Goal: Navigation & Orientation: Find specific page/section

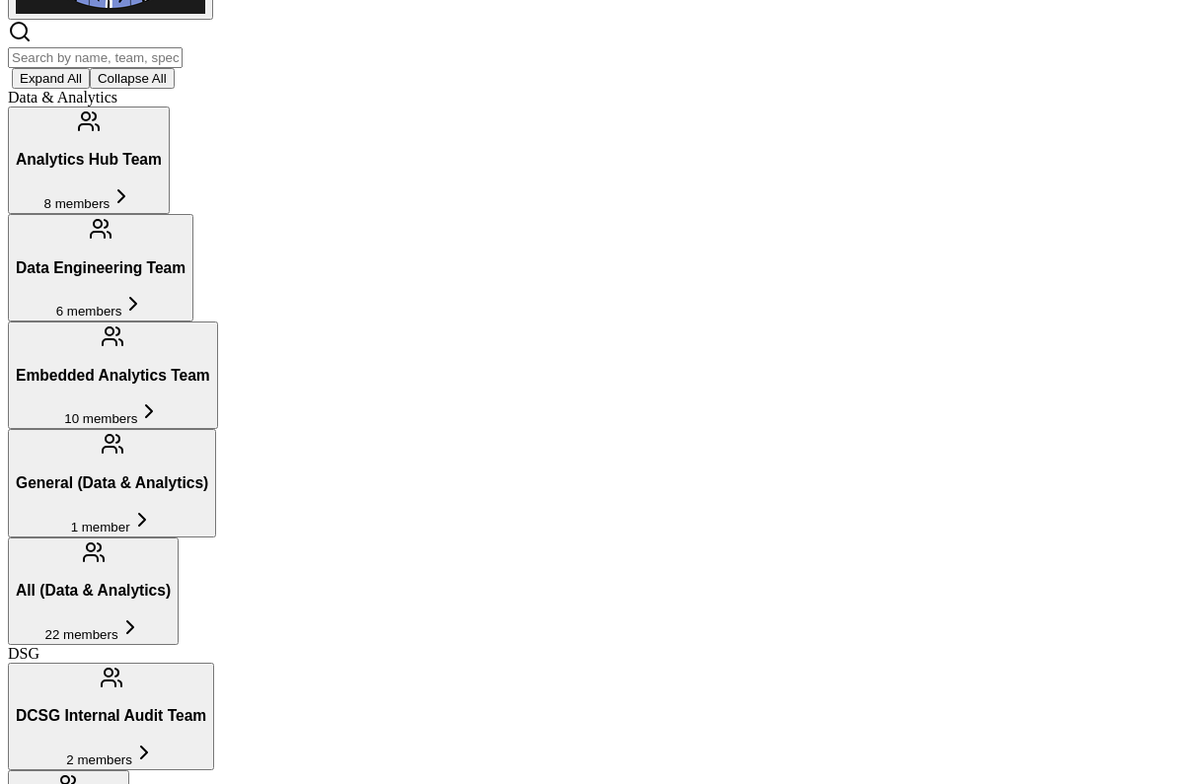
scroll to position [335, 0]
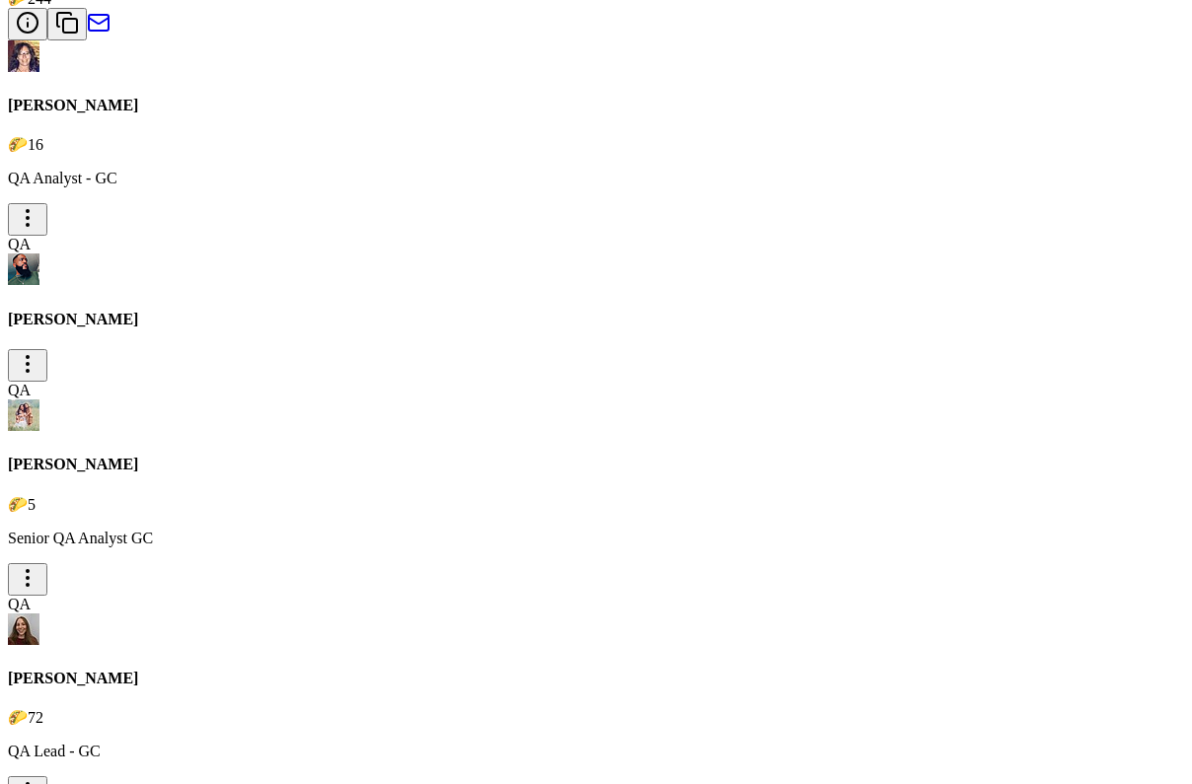
scroll to position [2858, 0]
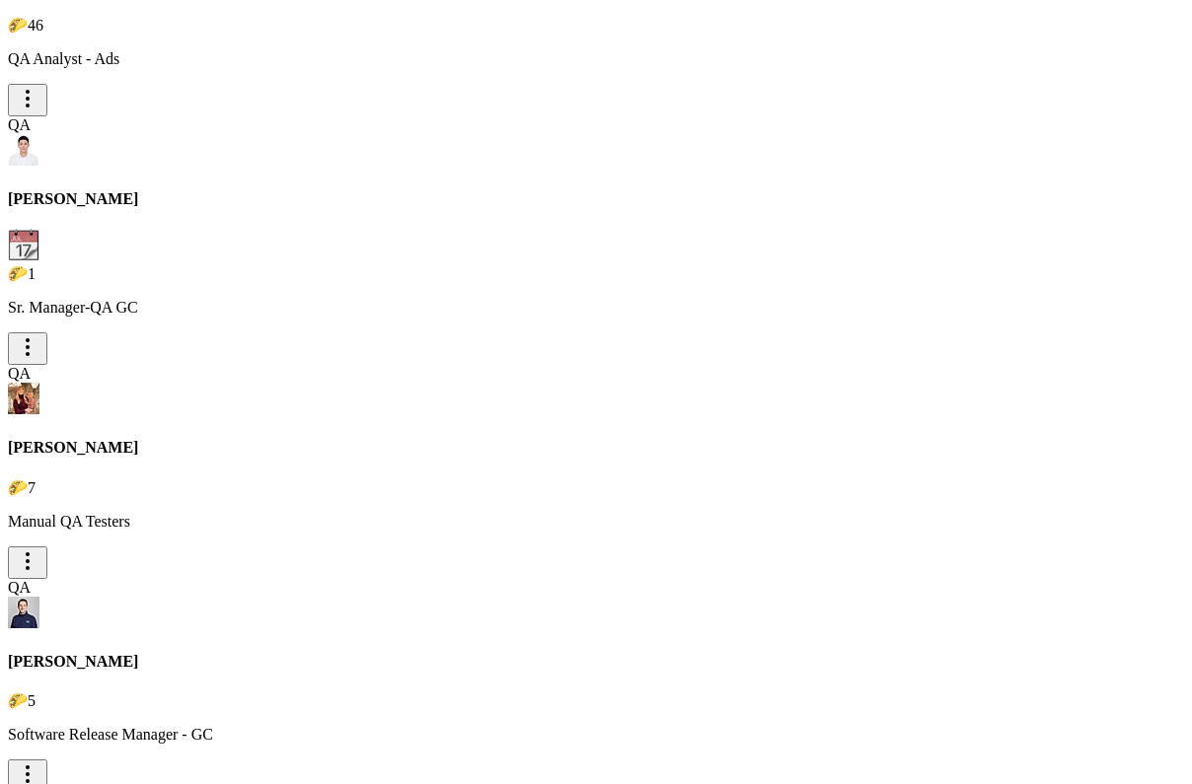
scroll to position [4157, 0]
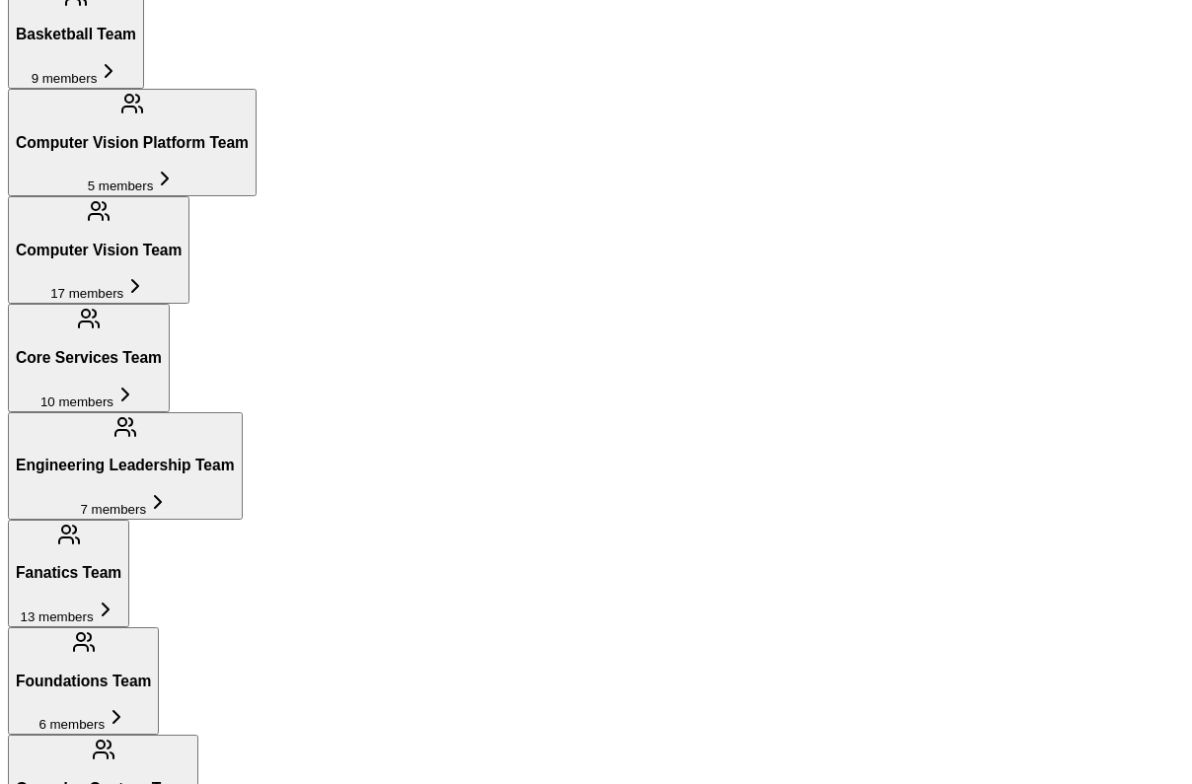
scroll to position [1635, 0]
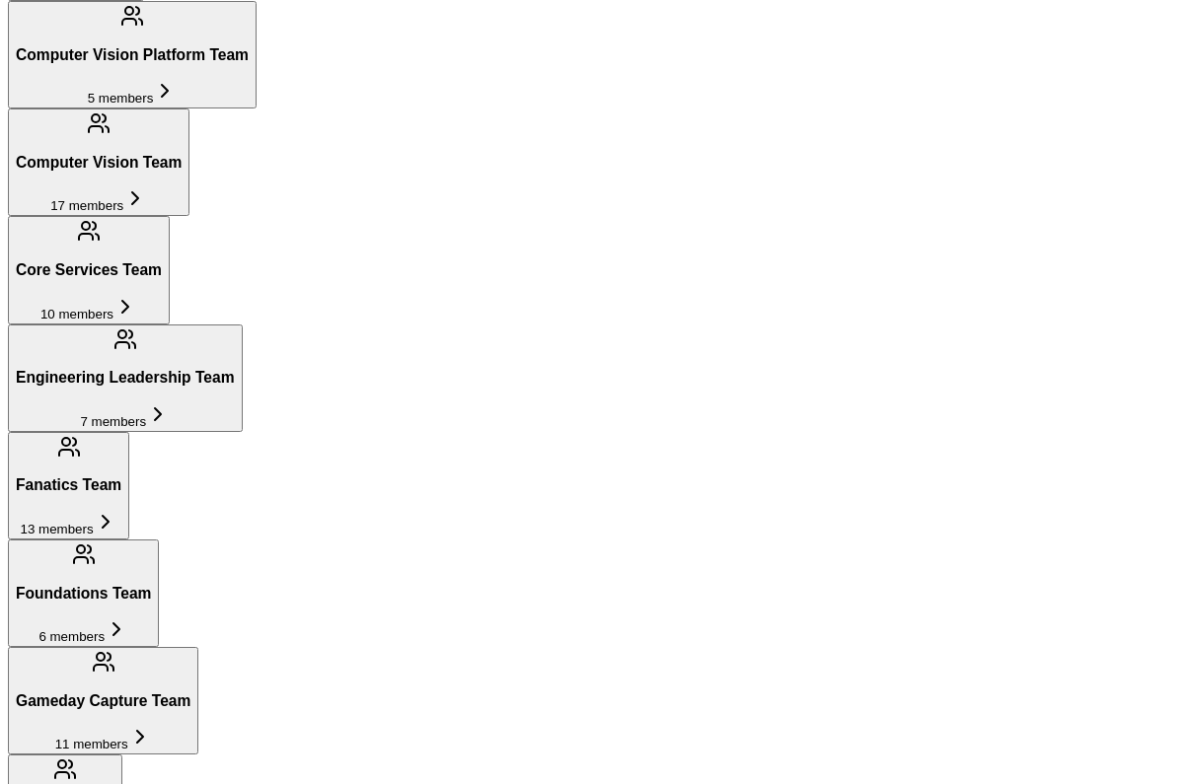
scroll to position [1720, 0]
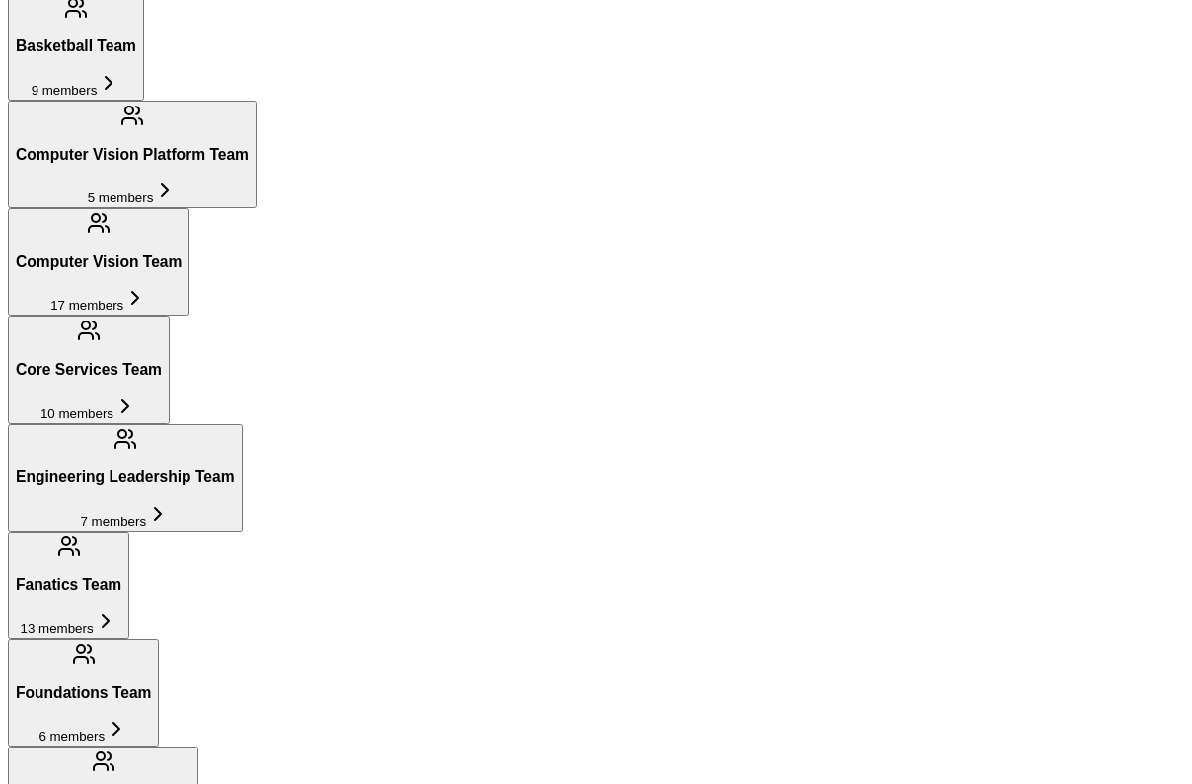
scroll to position [1664, 0]
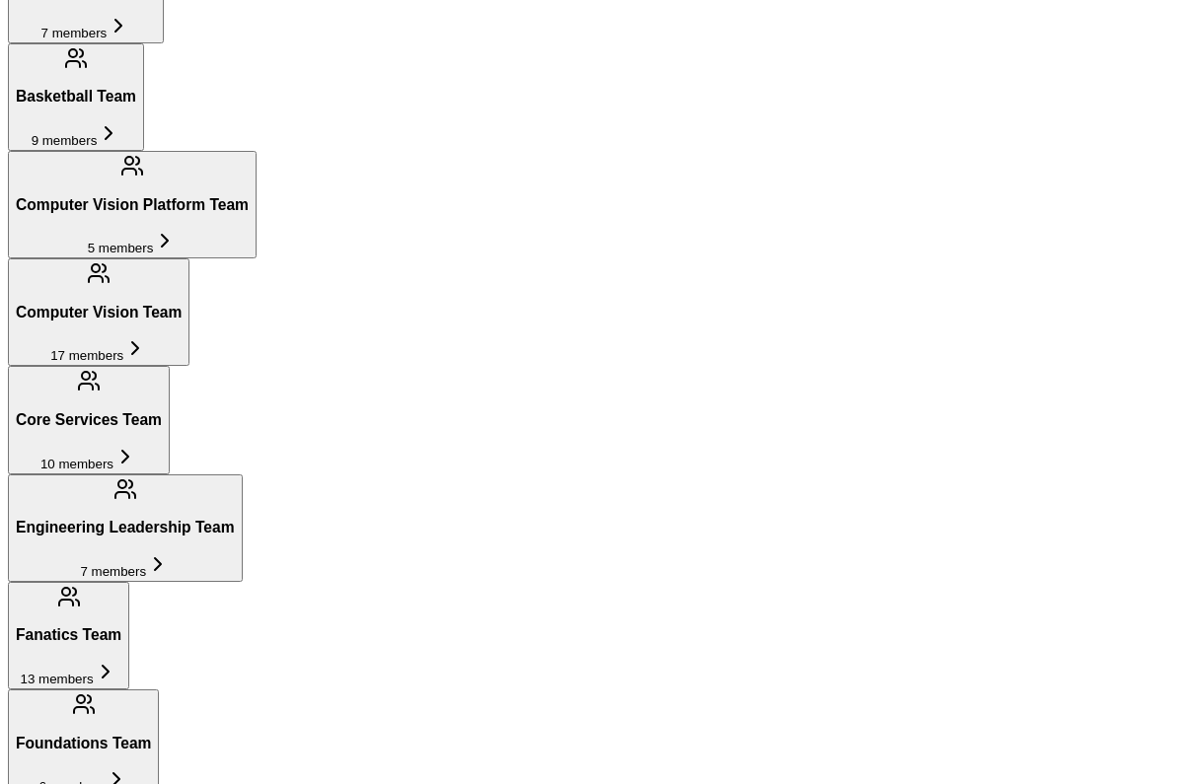
scroll to position [1615, 0]
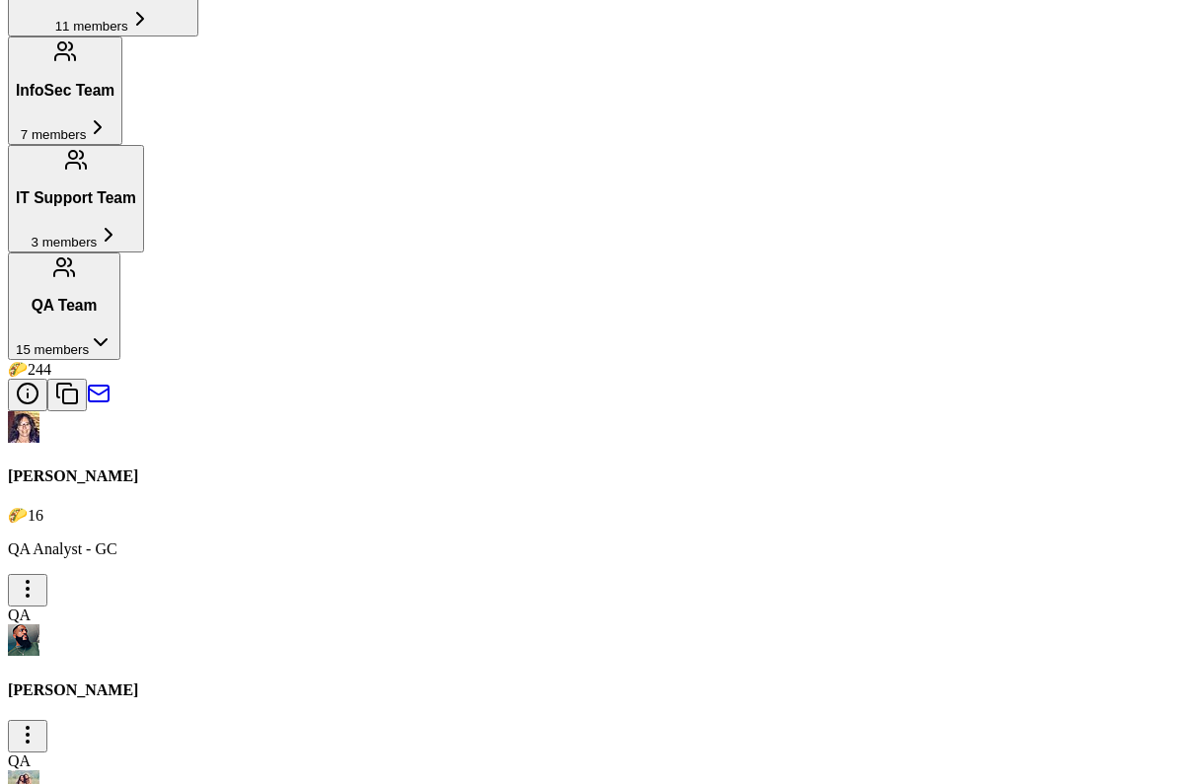
scroll to position [2491, 0]
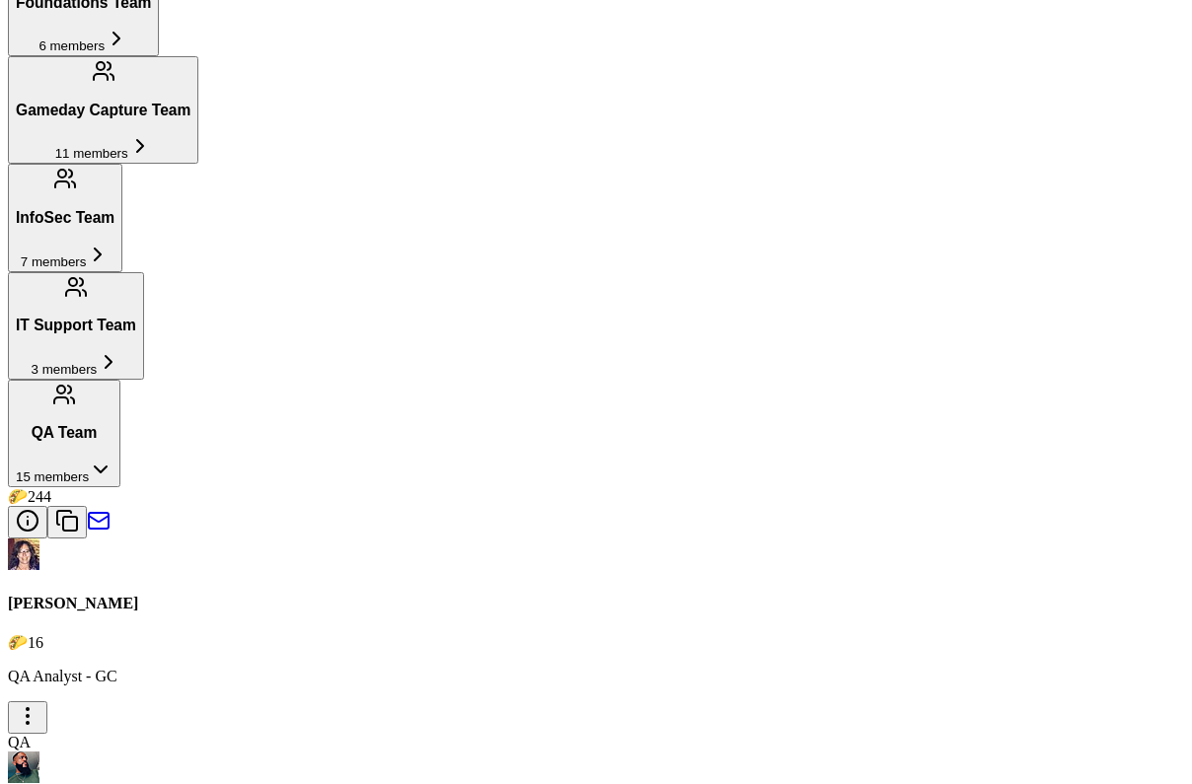
scroll to position [2311, 0]
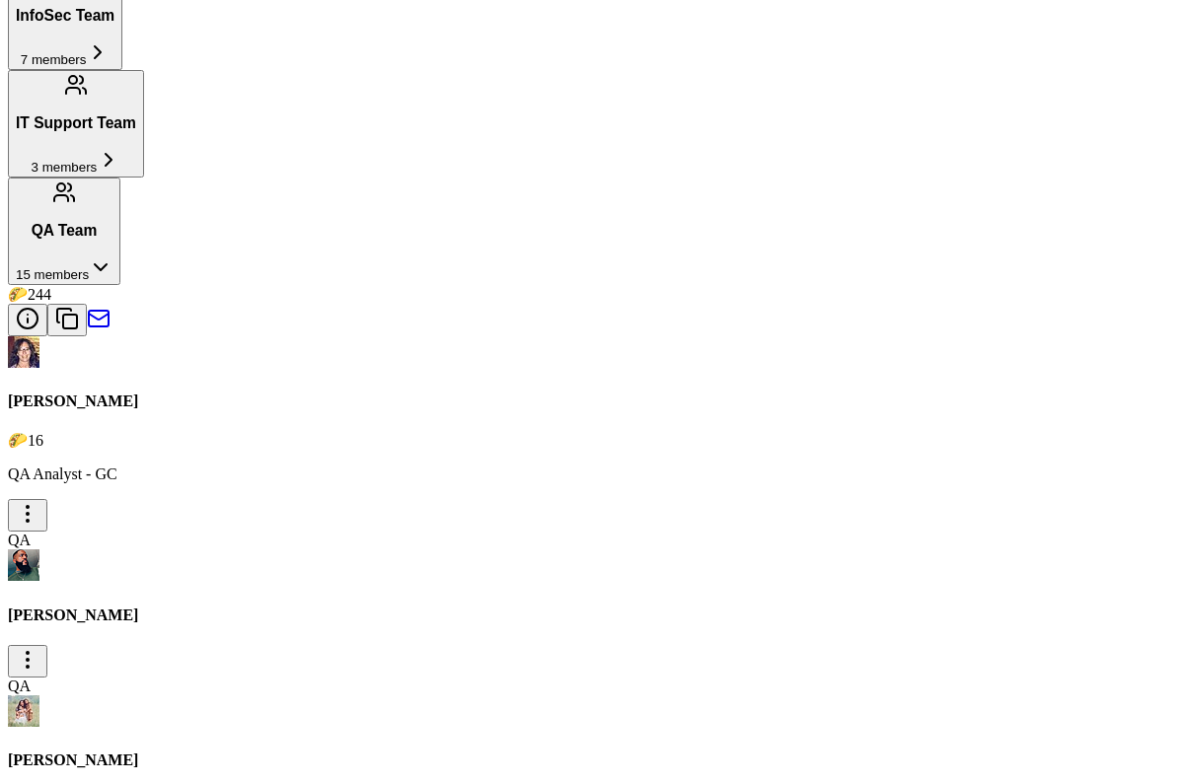
scroll to position [2567, 0]
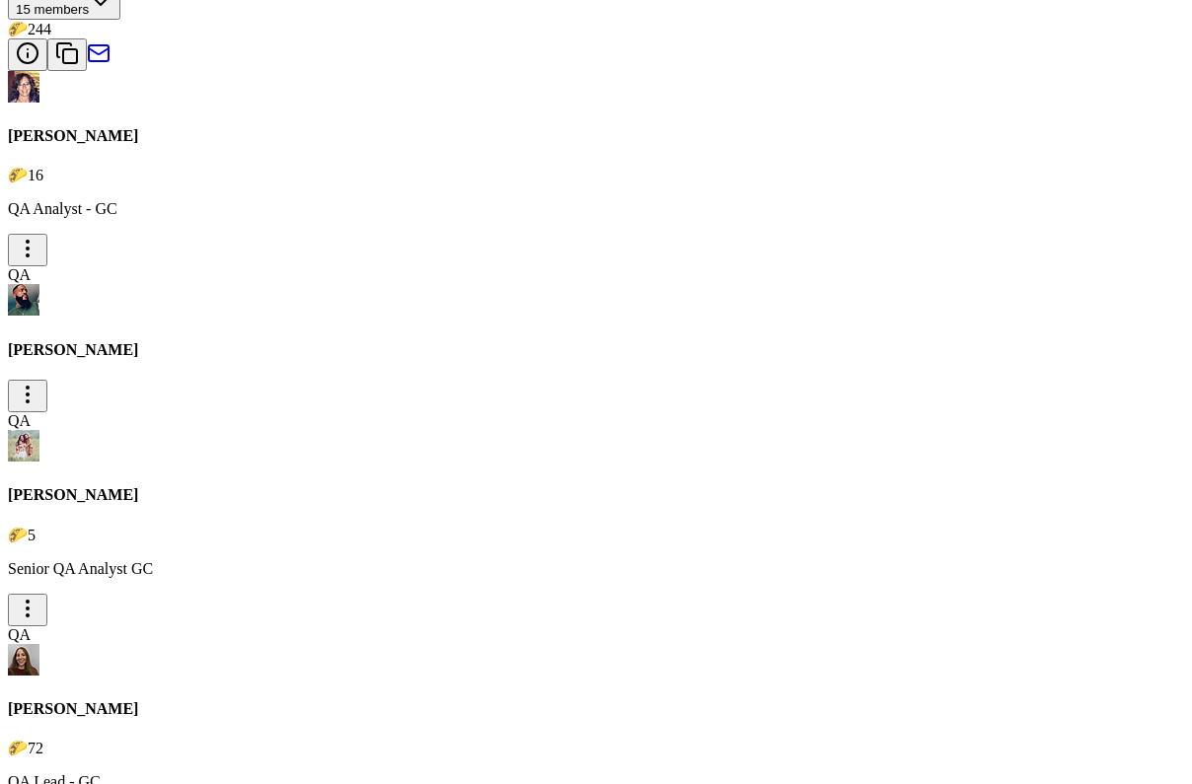
scroll to position [2845, 0]
